Goal: Task Accomplishment & Management: Use online tool/utility

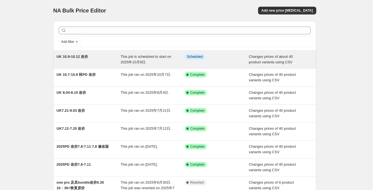
click at [86, 52] on div "UK 10.9-10.12 改价 This job is scheduled to start on 2025年10月9日. Info Scheduled C…" at bounding box center [184, 60] width 263 height 18
